Goal: Task Accomplishment & Management: Complete application form

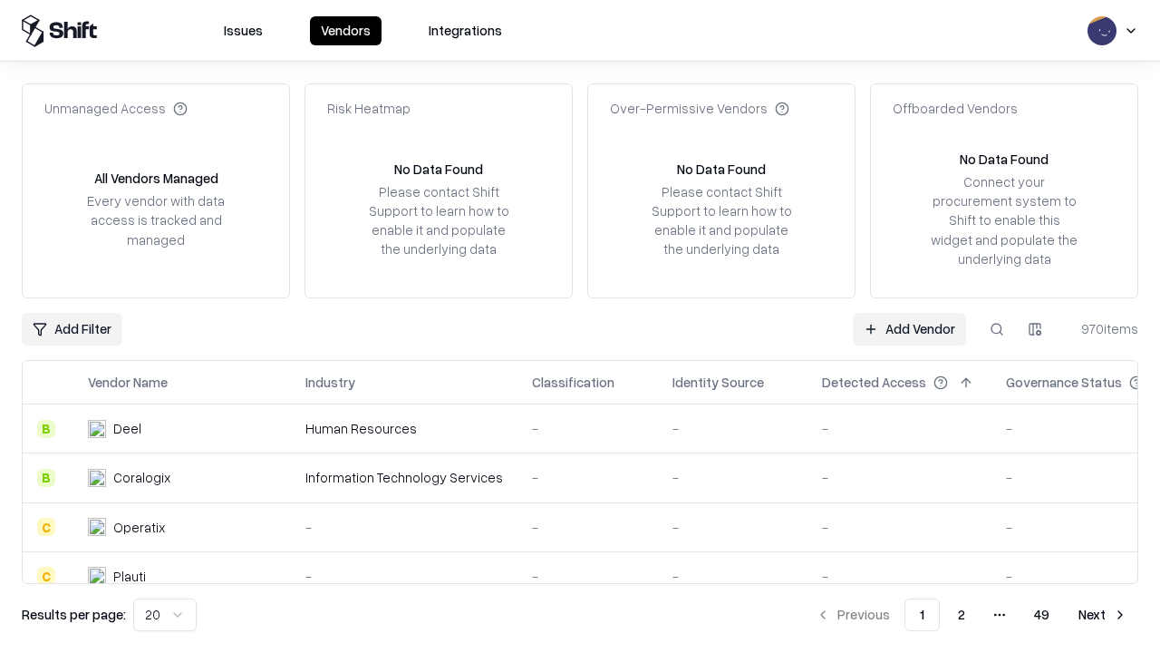
click at [909, 328] on link "Add Vendor" at bounding box center [909, 329] width 113 height 33
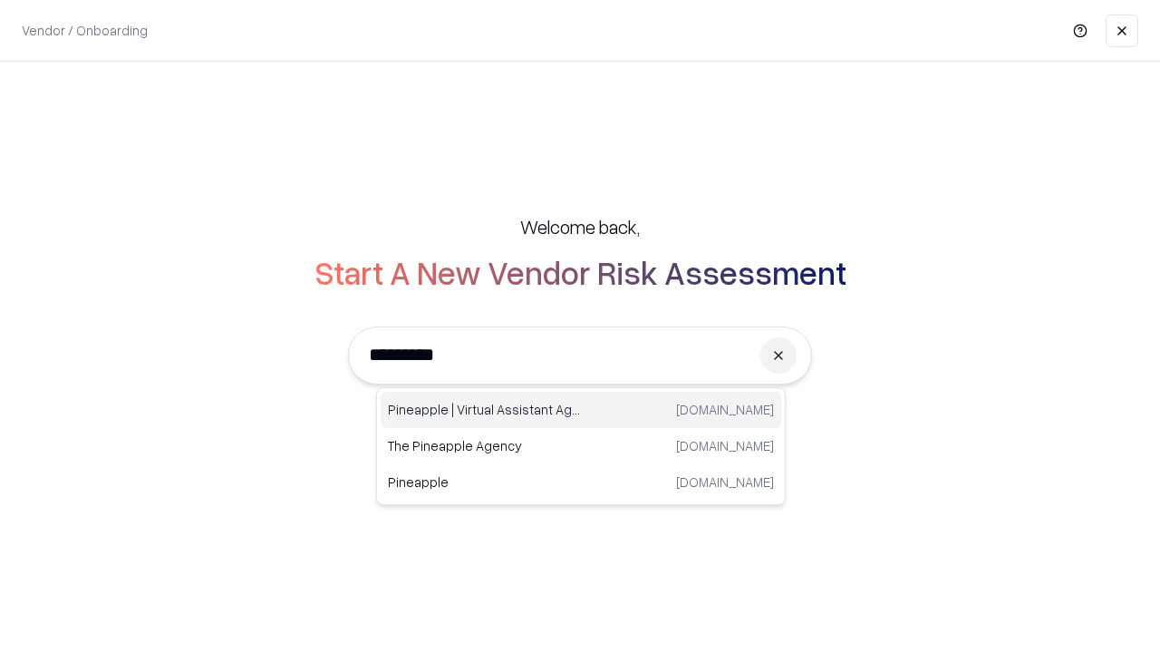
click at [581, 410] on div "Pineapple | Virtual Assistant Agency [DOMAIN_NAME]" at bounding box center [581, 410] width 401 height 36
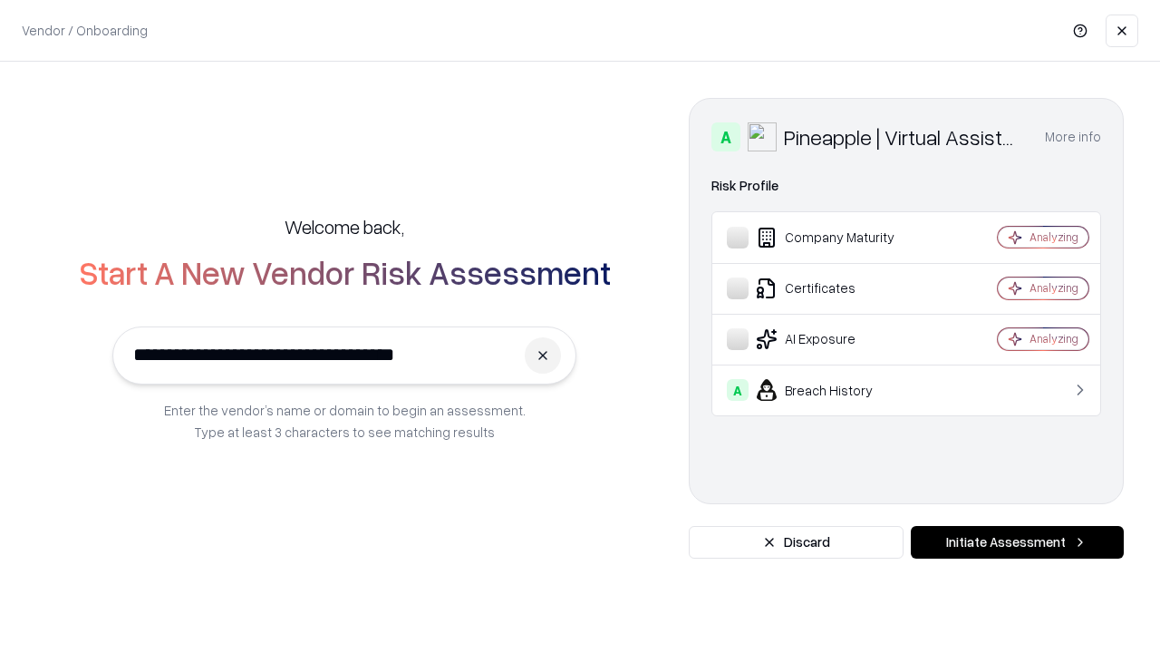
type input "**********"
click at [1017, 542] on button "Initiate Assessment" at bounding box center [1017, 542] width 213 height 33
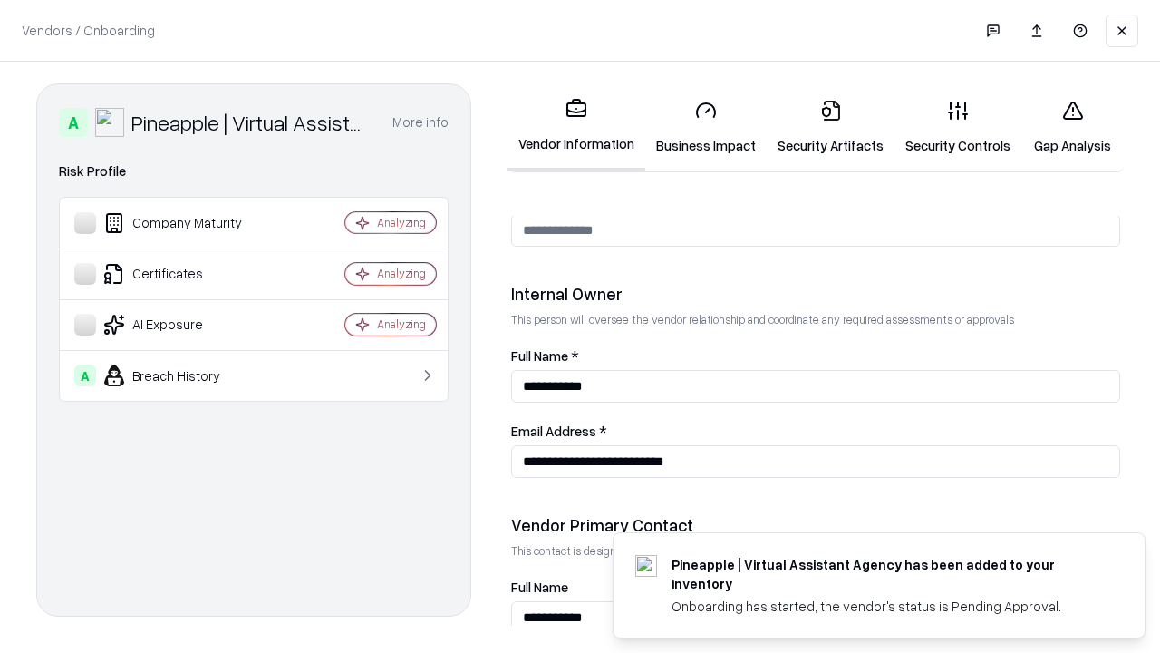
scroll to position [939, 0]
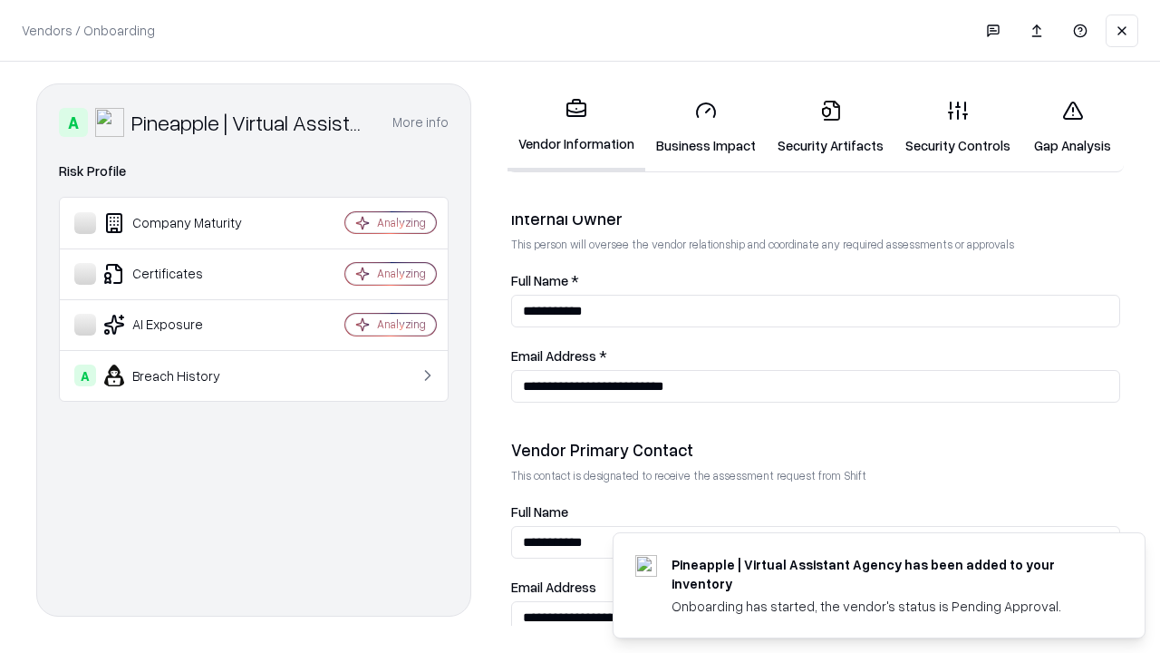
click at [706, 127] on link "Business Impact" at bounding box center [705, 127] width 121 height 84
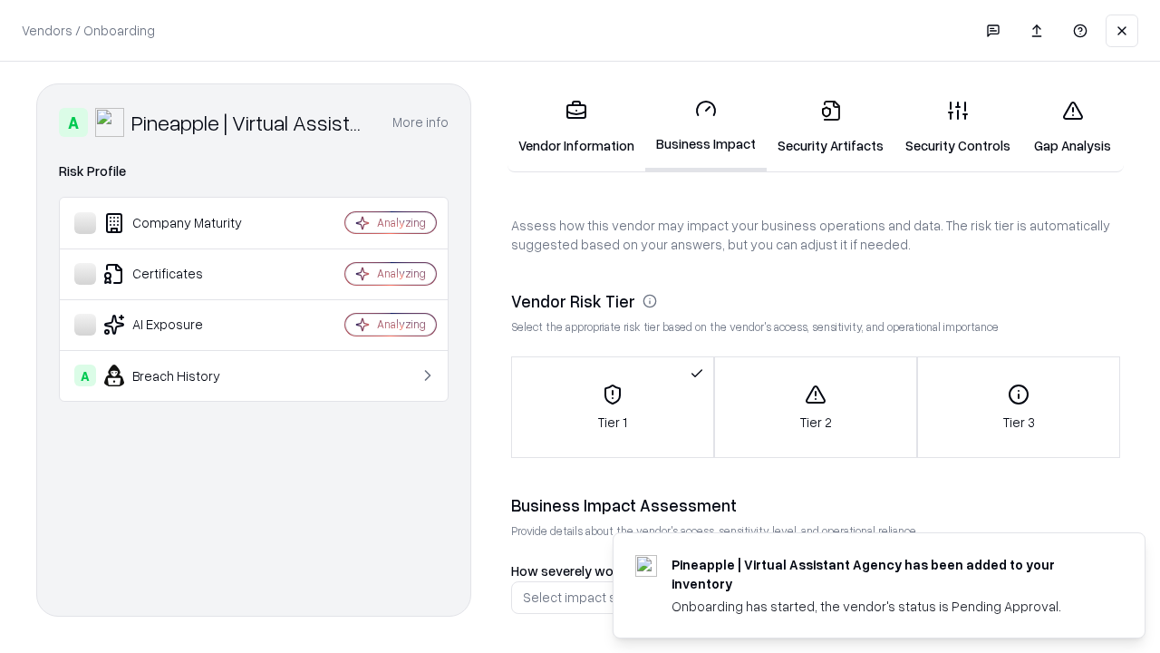
click at [830, 127] on link "Security Artifacts" at bounding box center [831, 127] width 128 height 84
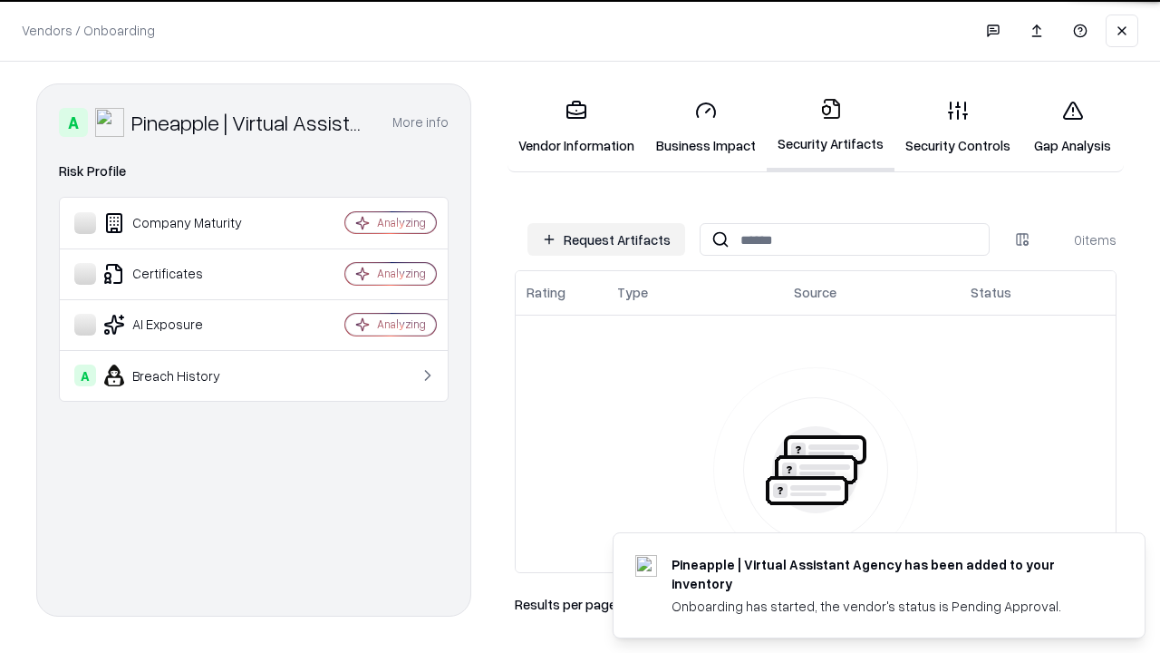
click at [607, 239] on button "Request Artifacts" at bounding box center [607, 239] width 158 height 33
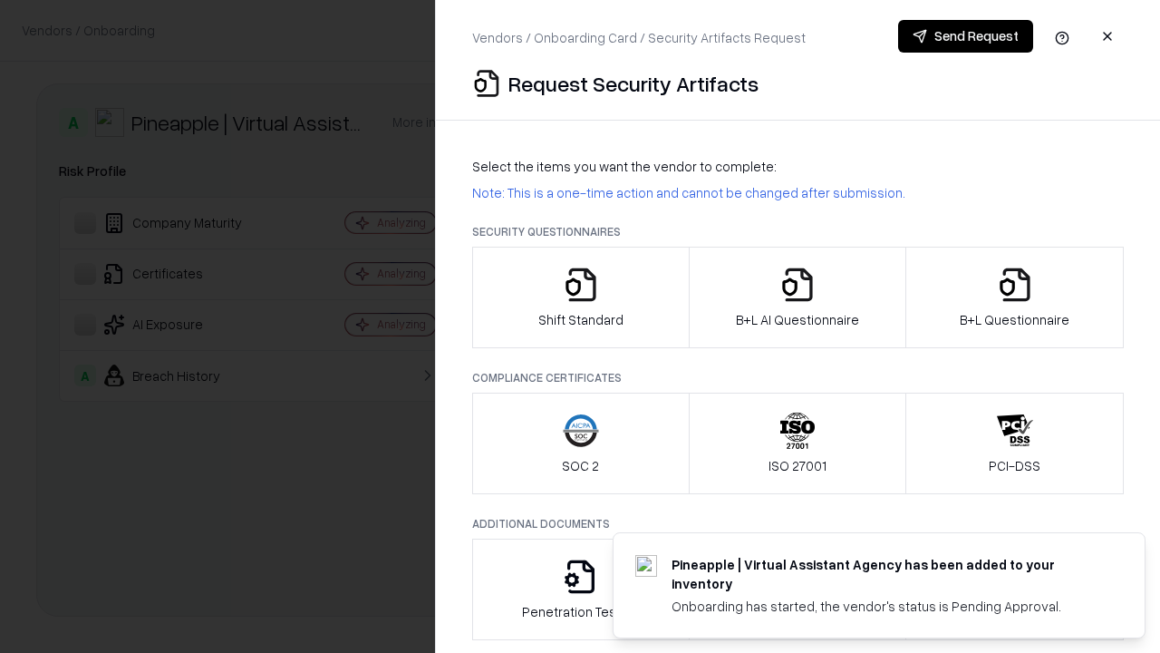
click at [580, 297] on icon "button" at bounding box center [581, 285] width 36 height 36
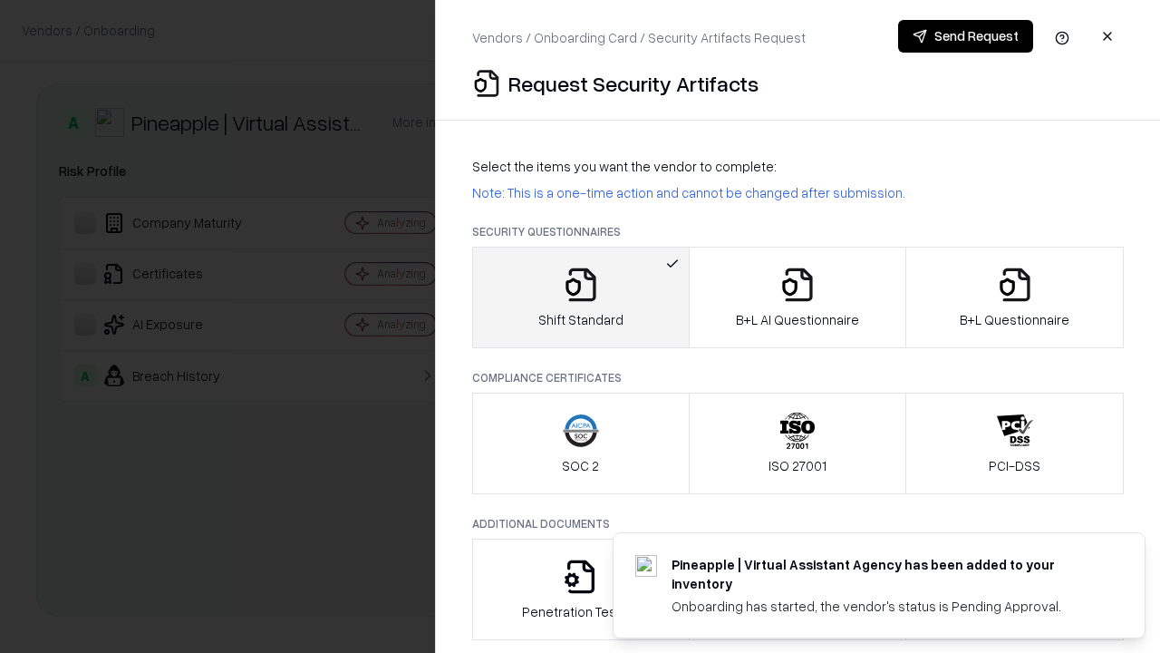
click at [966, 36] on button "Send Request" at bounding box center [965, 36] width 135 height 33
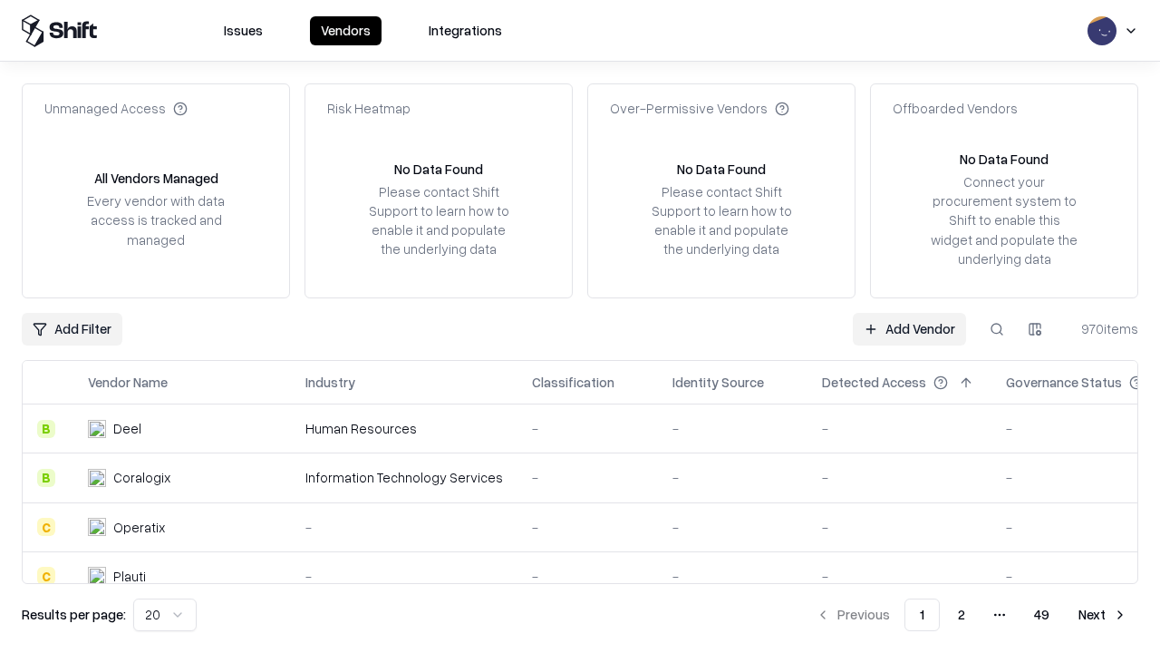
click at [997, 328] on button at bounding box center [997, 329] width 33 height 33
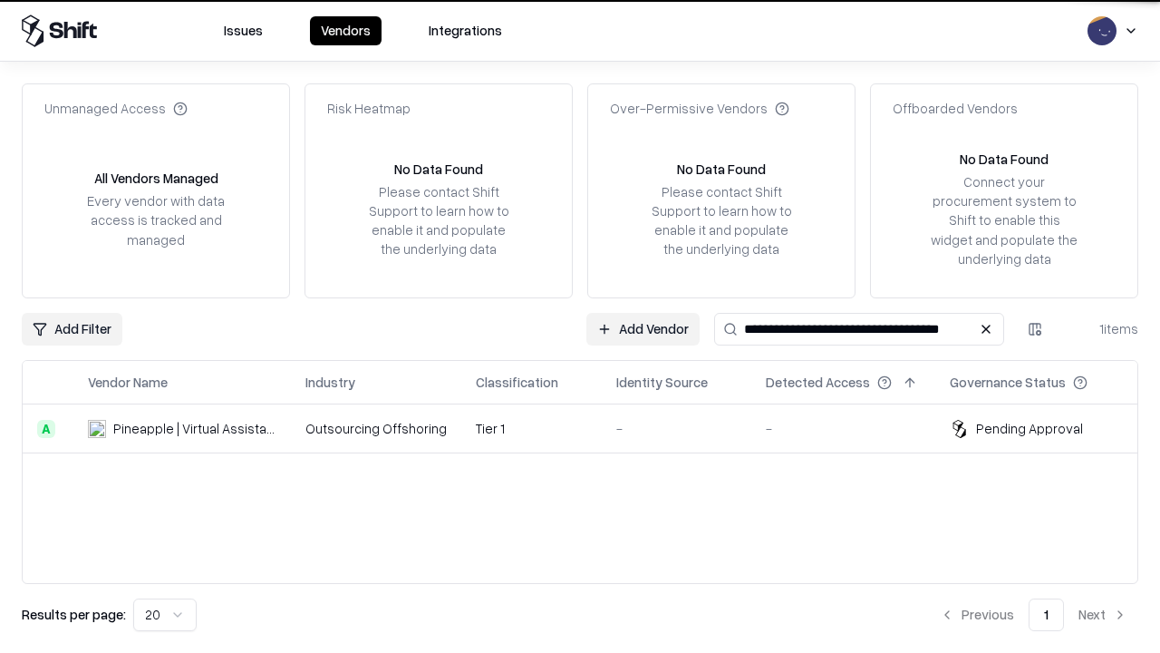
type input "**********"
click at [591, 428] on td "Tier 1" at bounding box center [531, 428] width 141 height 49
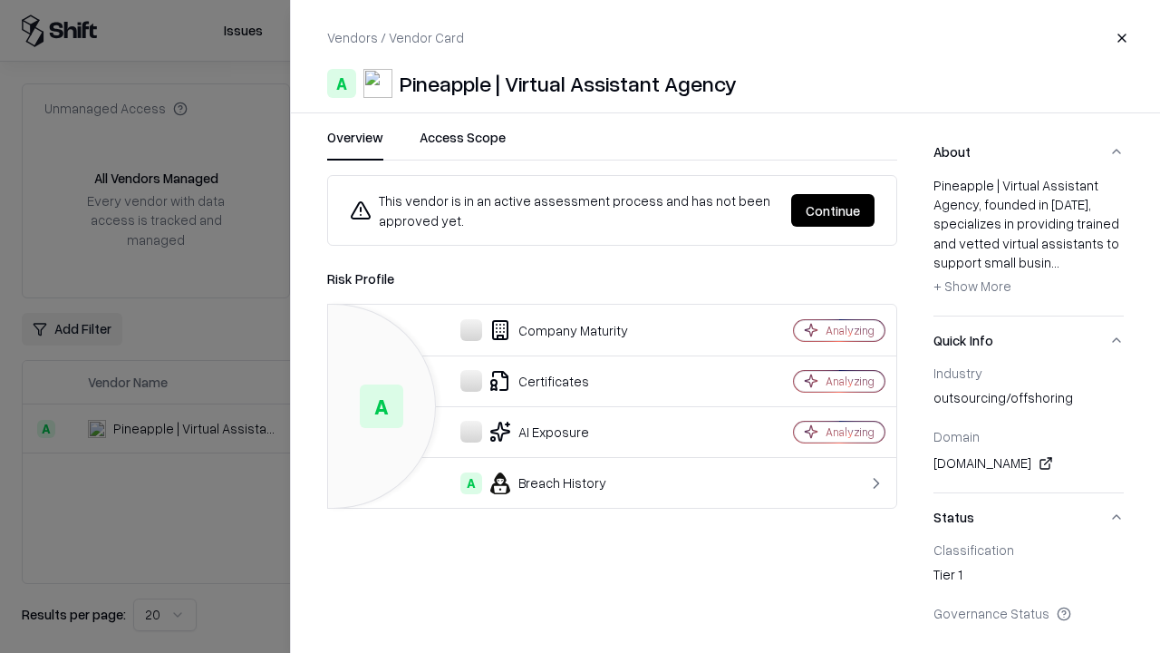
click at [833, 210] on button "Continue" at bounding box center [832, 210] width 83 height 33
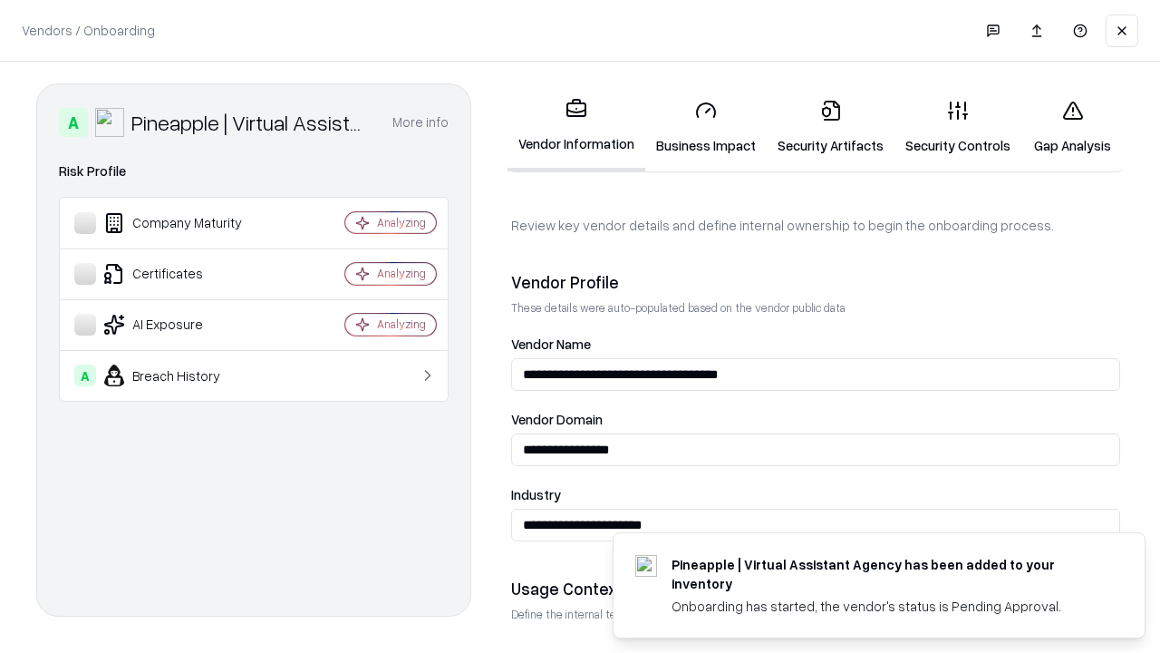
click at [830, 127] on link "Security Artifacts" at bounding box center [831, 127] width 128 height 84
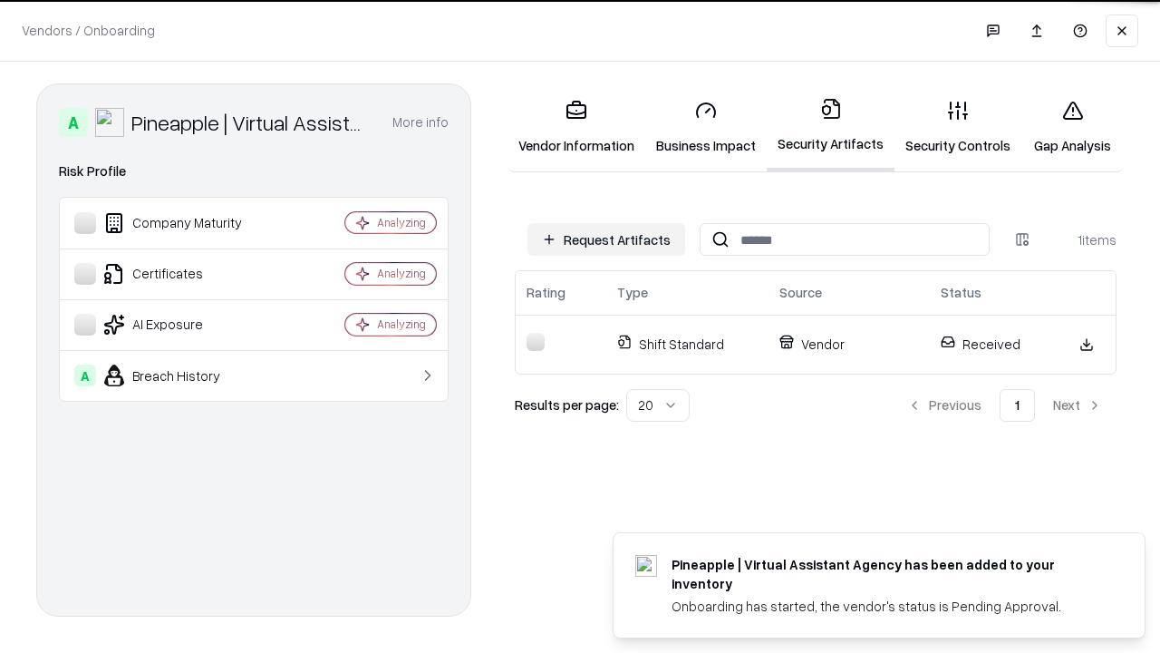
click at [958, 127] on link "Security Controls" at bounding box center [958, 127] width 127 height 84
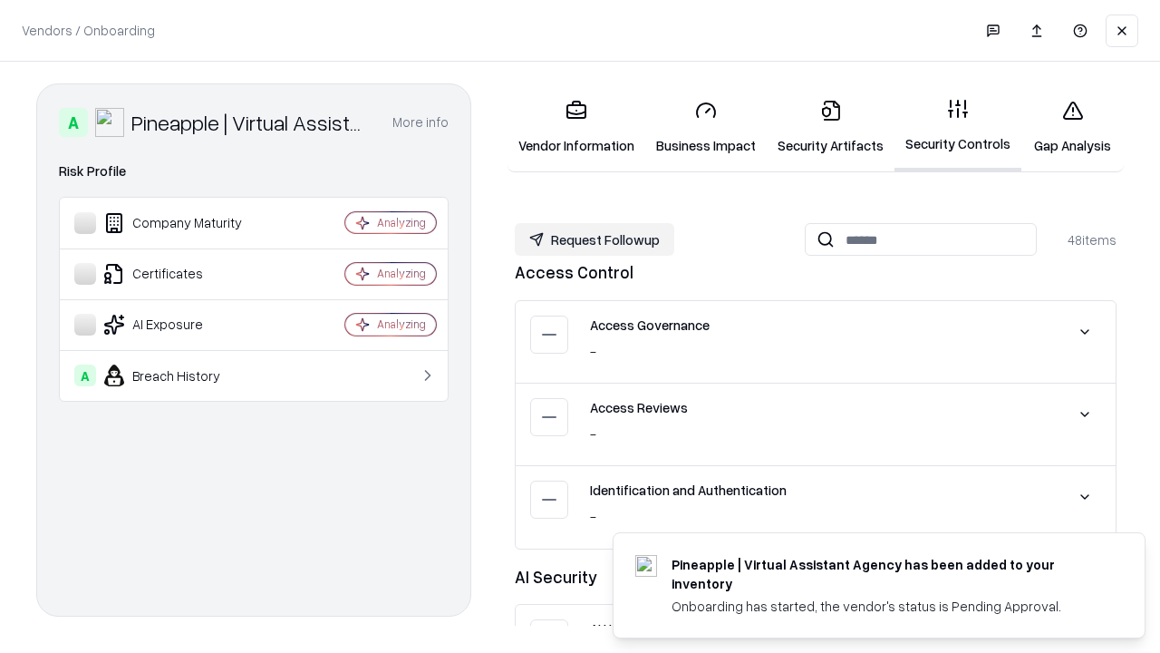
click at [595, 238] on button "Request Followup" at bounding box center [595, 239] width 160 height 33
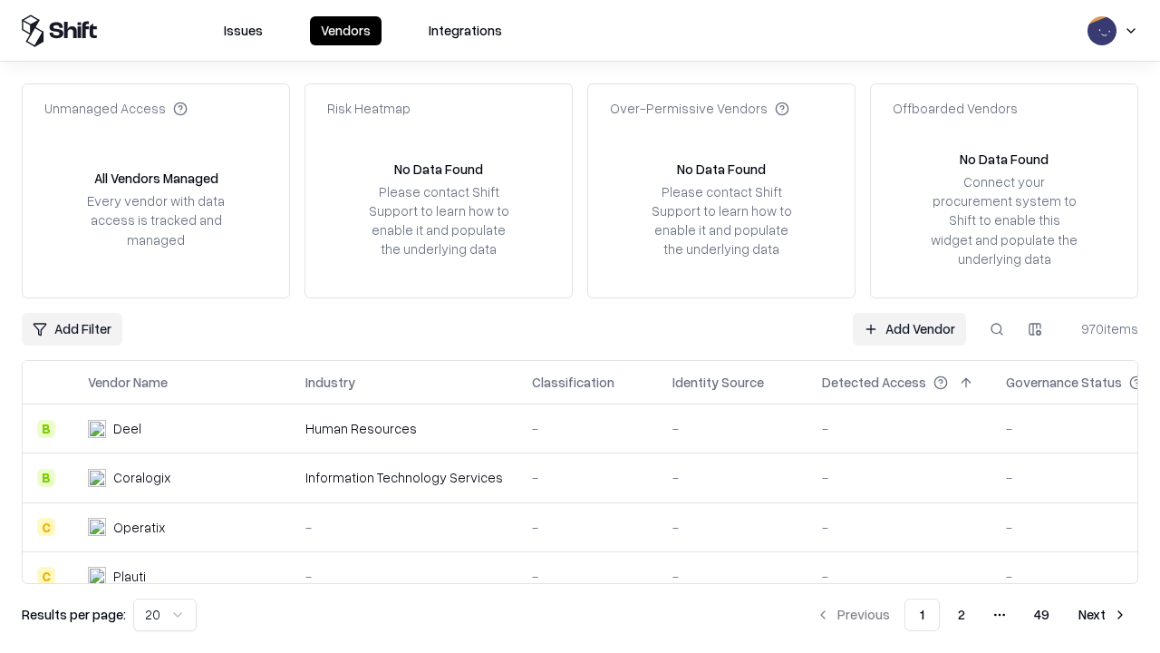
click at [909, 328] on link "Add Vendor" at bounding box center [909, 329] width 113 height 33
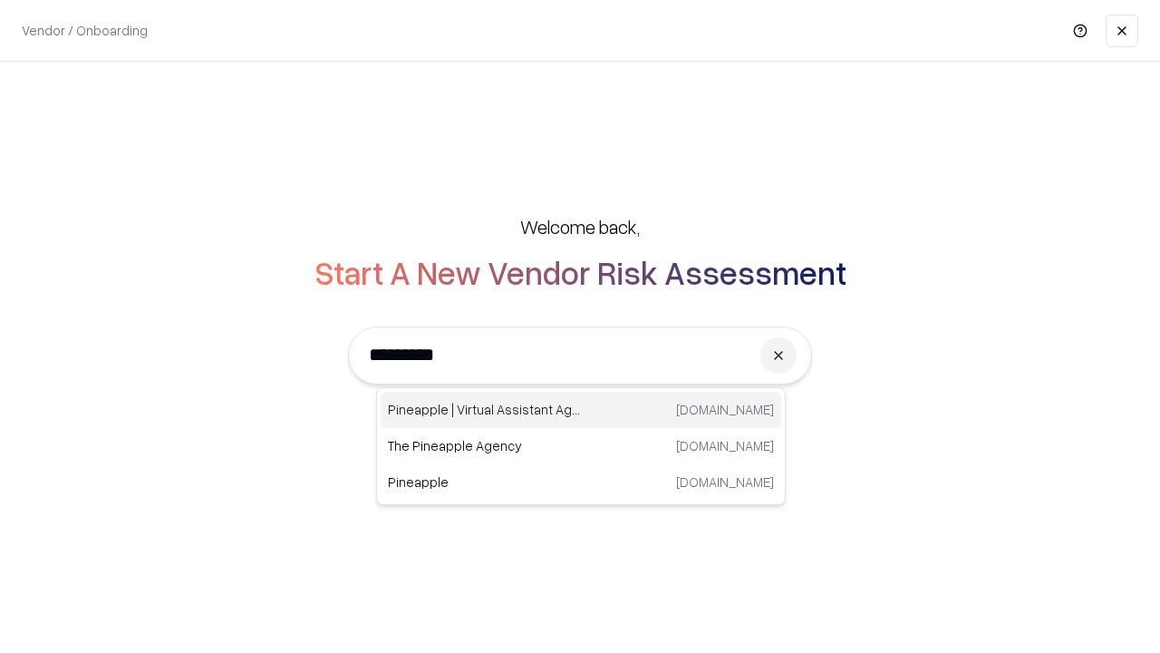
click at [581, 410] on div "Pineapple | Virtual Assistant Agency [DOMAIN_NAME]" at bounding box center [581, 410] width 401 height 36
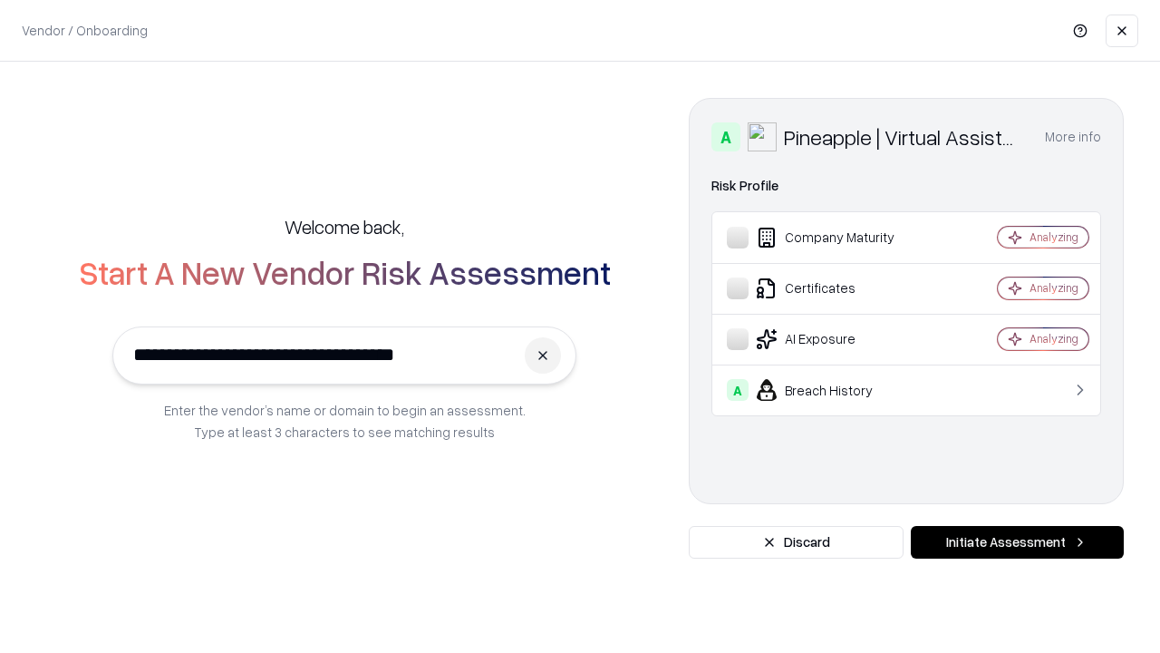
type input "**********"
click at [1017, 542] on button "Initiate Assessment" at bounding box center [1017, 542] width 213 height 33
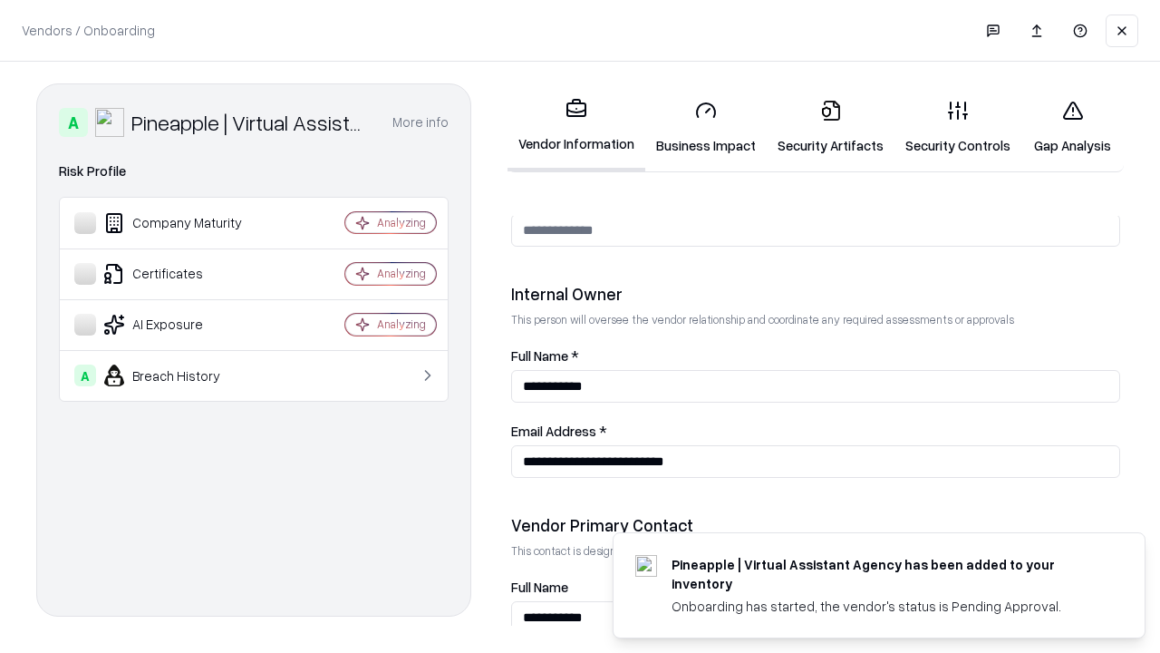
scroll to position [939, 0]
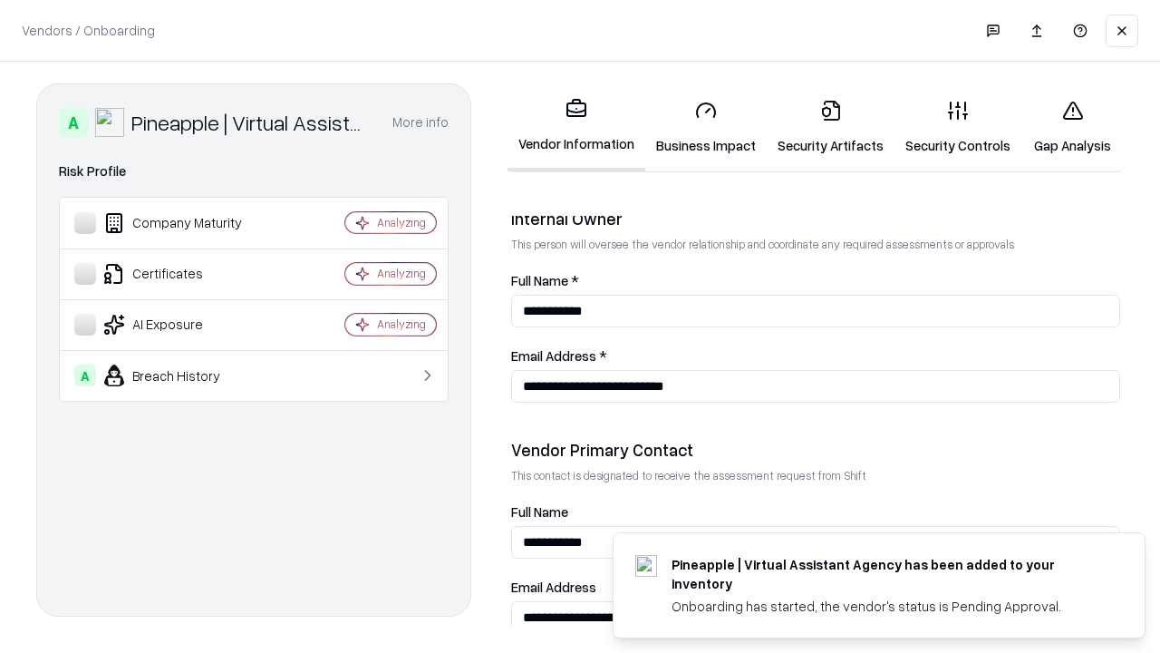
click at [1073, 127] on link "Gap Analysis" at bounding box center [1073, 127] width 102 height 84
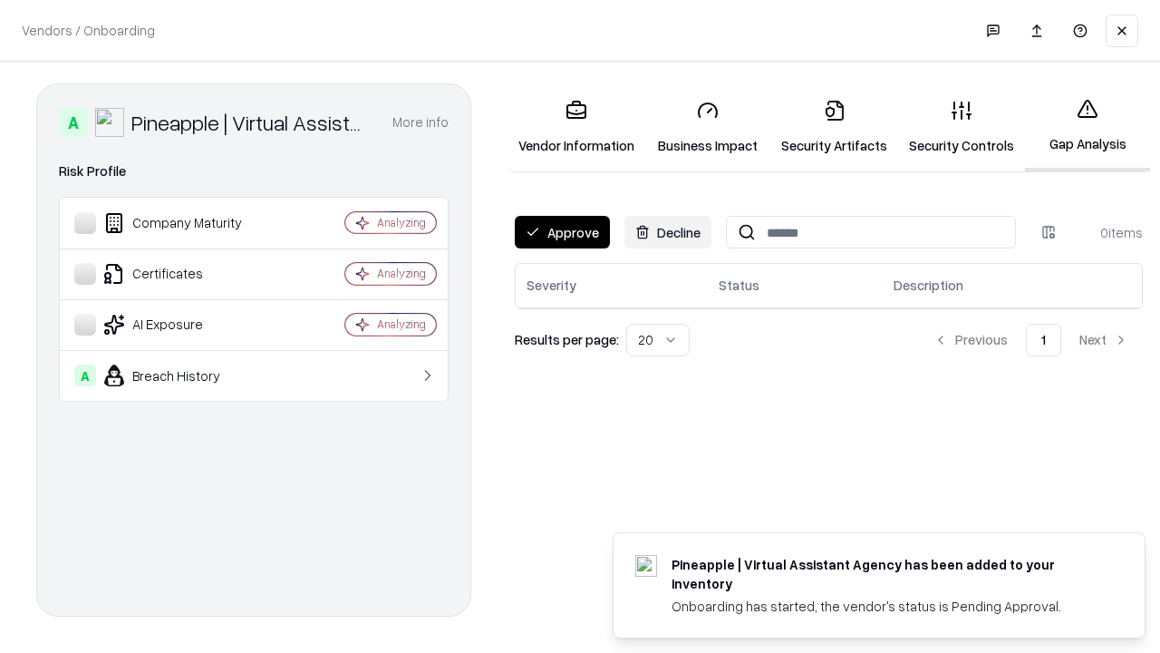
click at [562, 232] on button "Approve" at bounding box center [562, 232] width 95 height 33
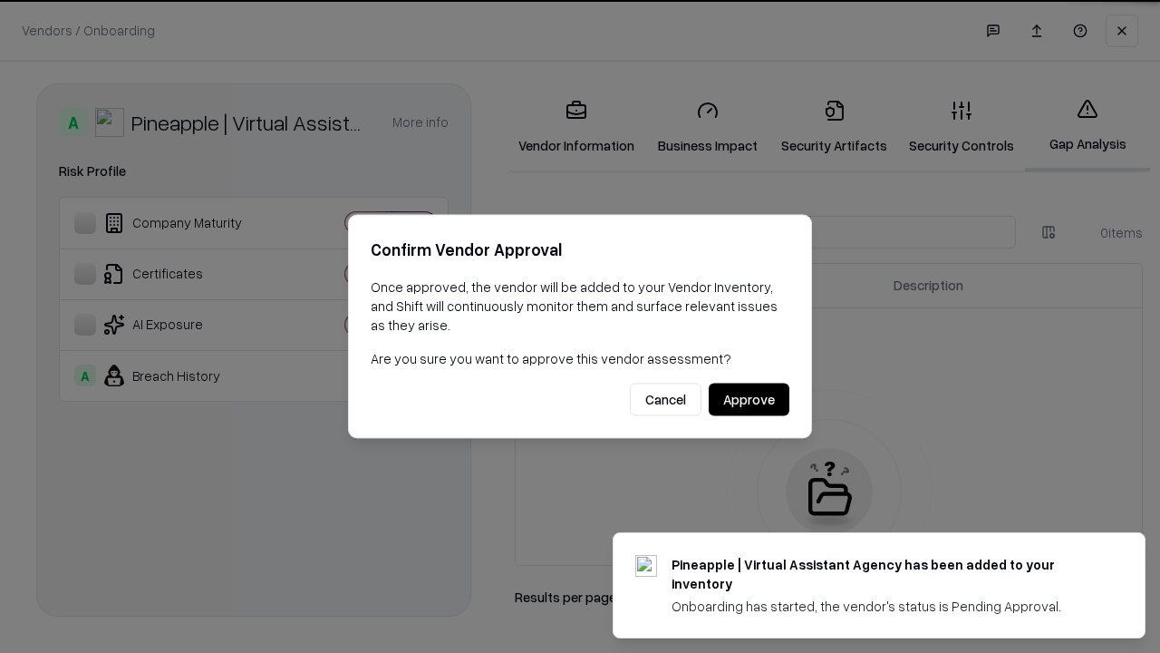
click at [749, 399] on button "Approve" at bounding box center [749, 399] width 81 height 33
